Goal: Task Accomplishment & Management: Use online tool/utility

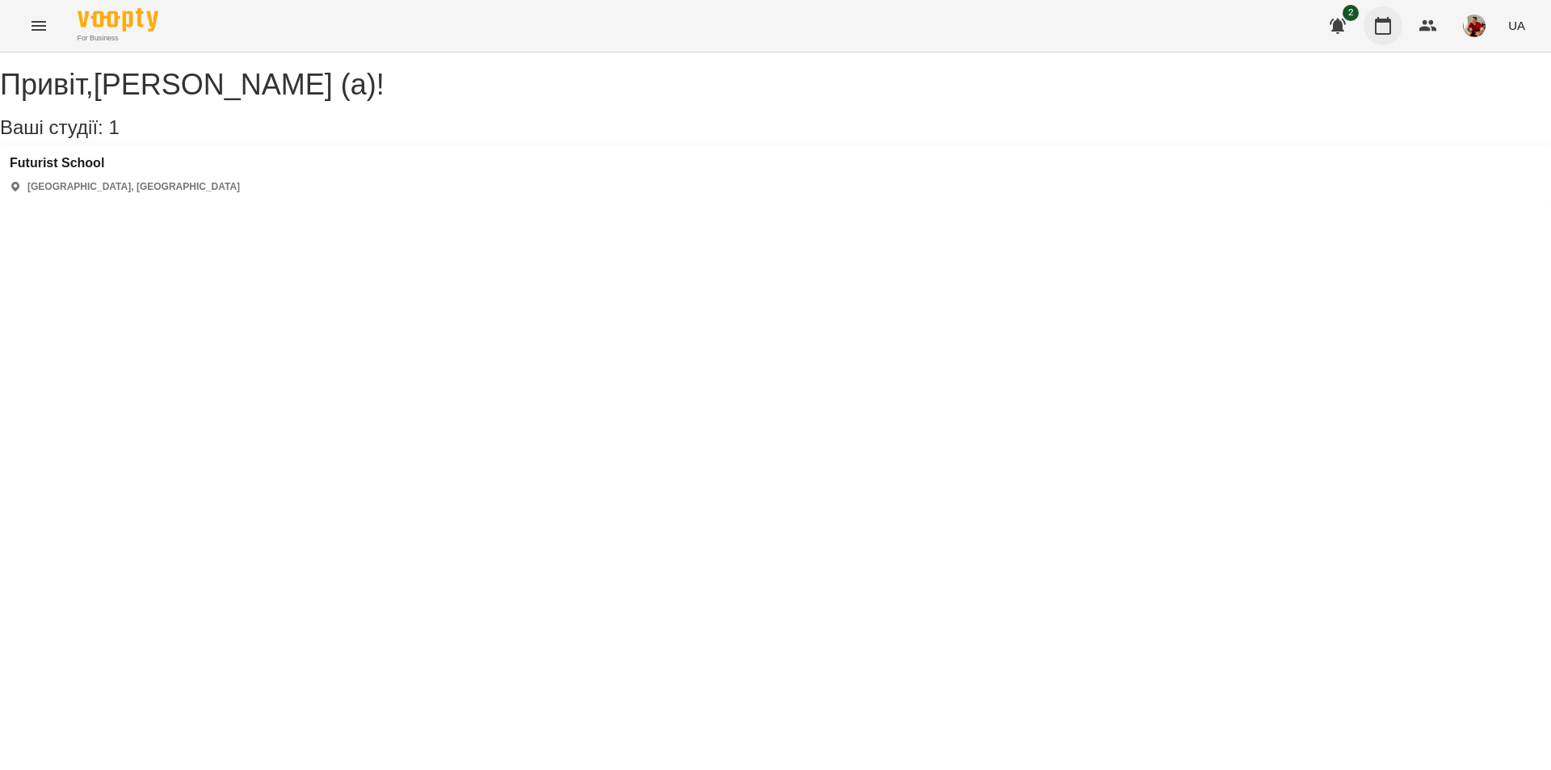
click at [1389, 23] on icon "button" at bounding box center [1382, 25] width 19 height 19
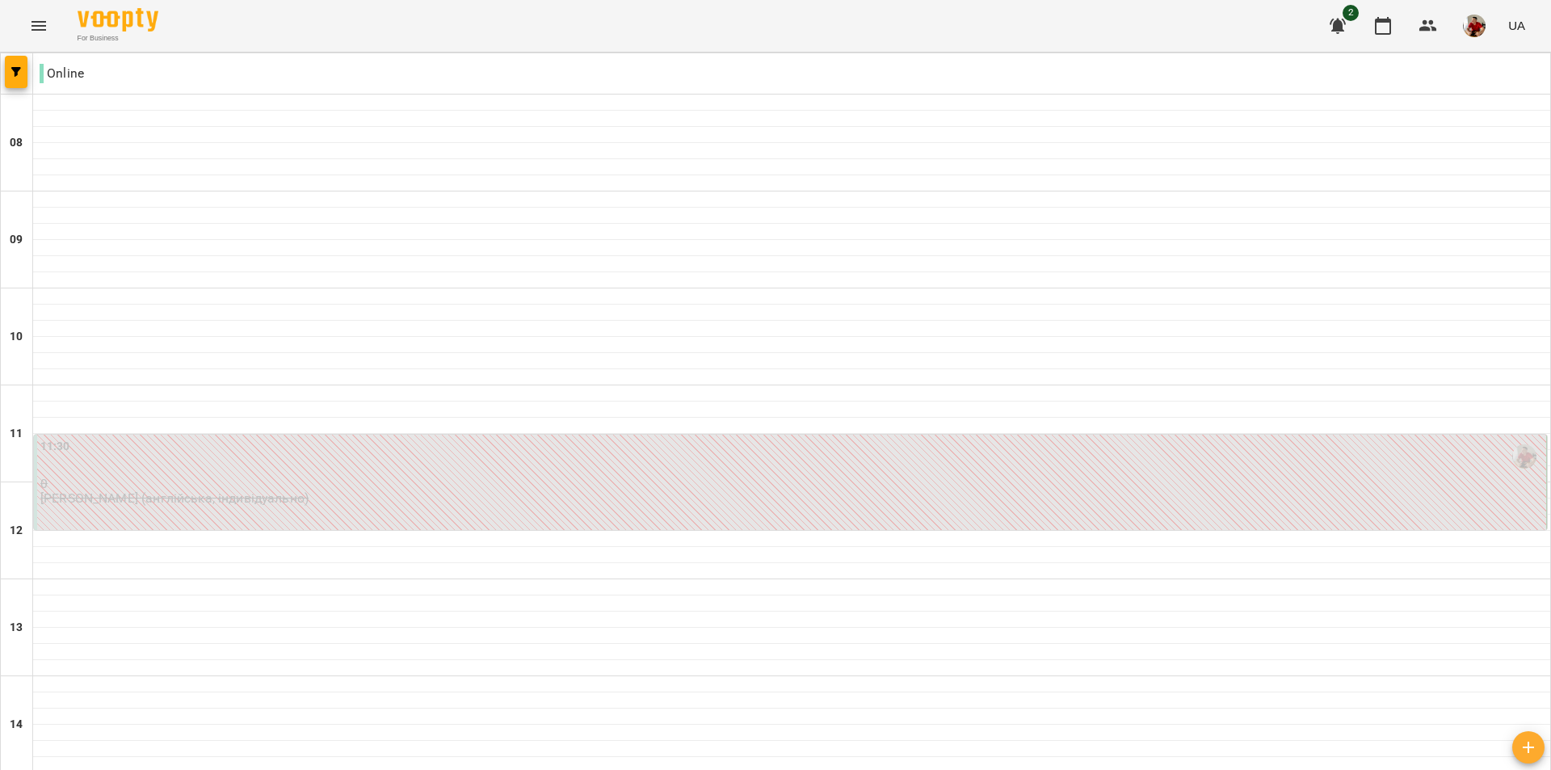
type input "**********"
